Goal: Information Seeking & Learning: Check status

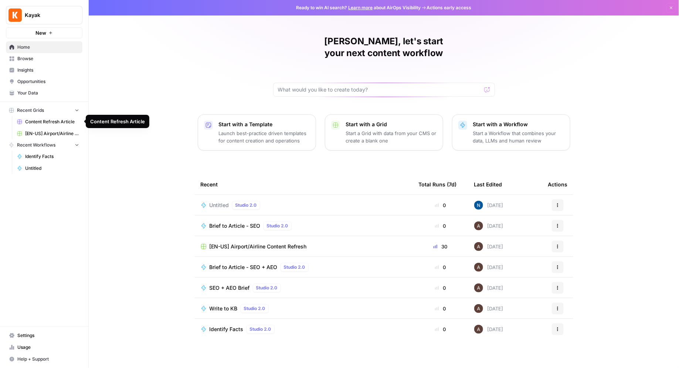
click at [47, 134] on span "[EN-US] Airport/Airline Content Refresh" at bounding box center [52, 133] width 54 height 7
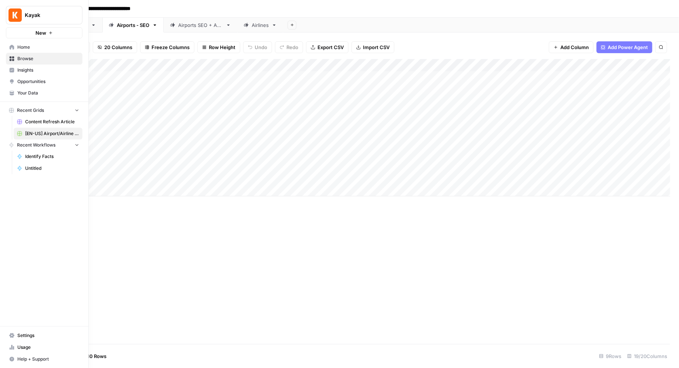
click at [24, 48] on span "Home" at bounding box center [48, 47] width 62 height 7
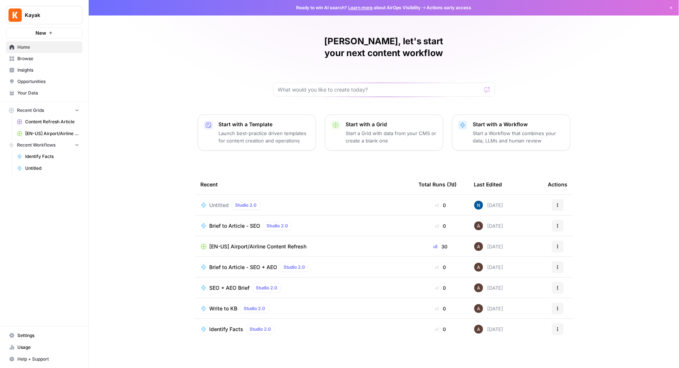
click at [24, 348] on span "Usage" at bounding box center [48, 347] width 62 height 7
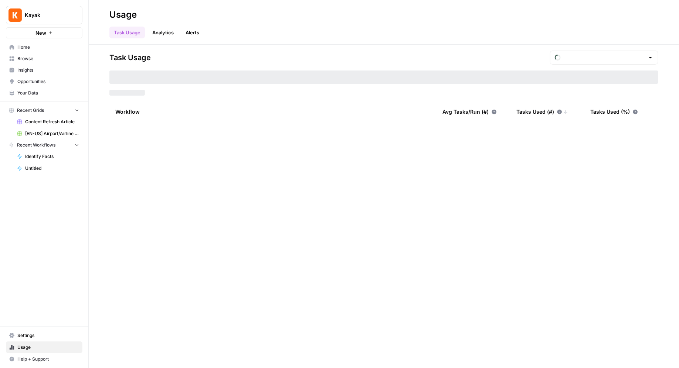
type input "September Tasks"
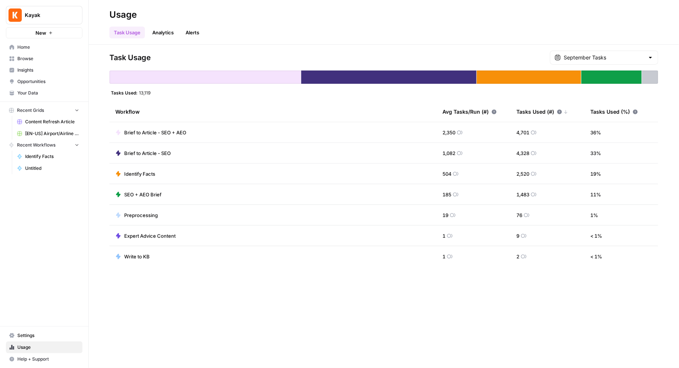
click at [163, 37] on link "Analytics" at bounding box center [163, 33] width 30 height 12
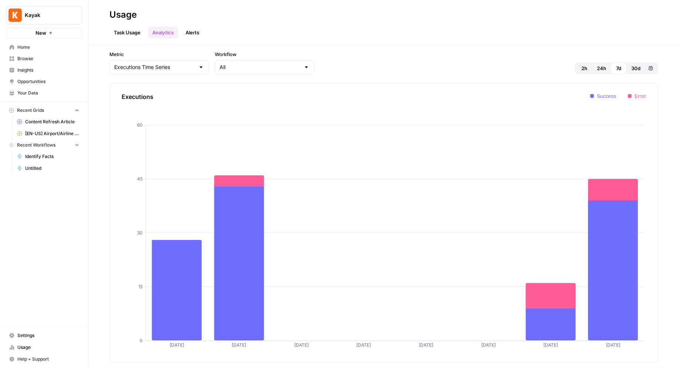
click at [116, 31] on link "Task Usage" at bounding box center [126, 33] width 35 height 12
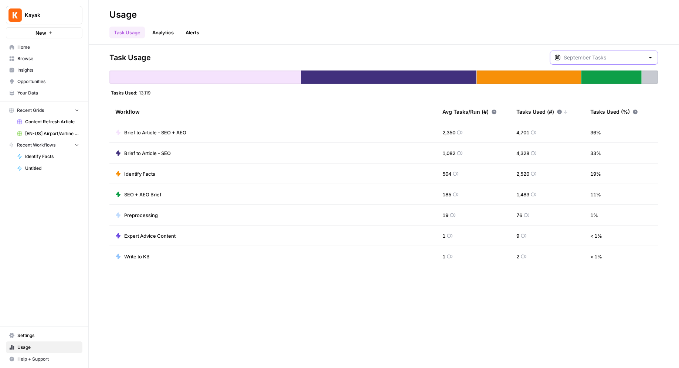
click at [620, 57] on input "text" at bounding box center [603, 57] width 81 height 7
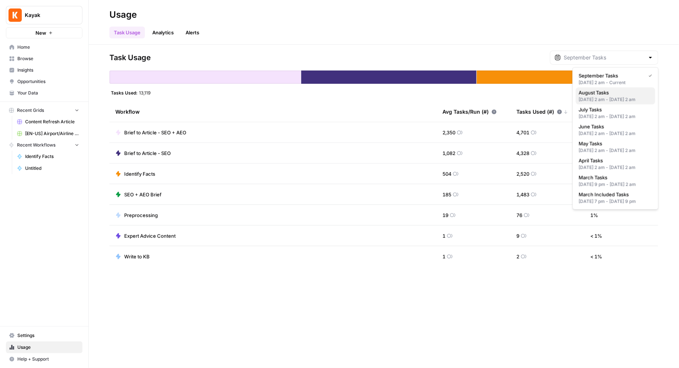
click at [620, 91] on span "August Tasks" at bounding box center [614, 92] width 71 height 7
type input "August Tasks"
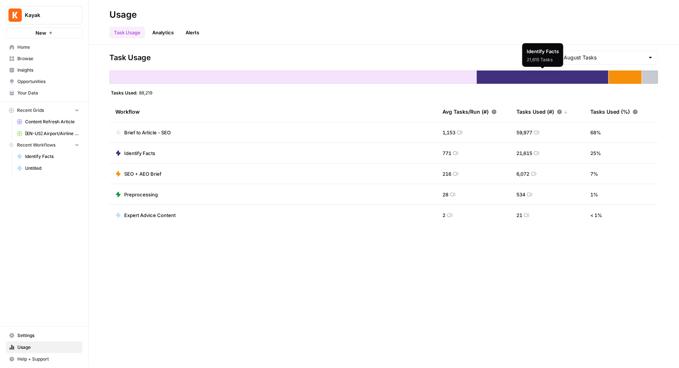
click at [508, 75] on div at bounding box center [543, 77] width 132 height 13
